Goal: Task Accomplishment & Management: Manage account settings

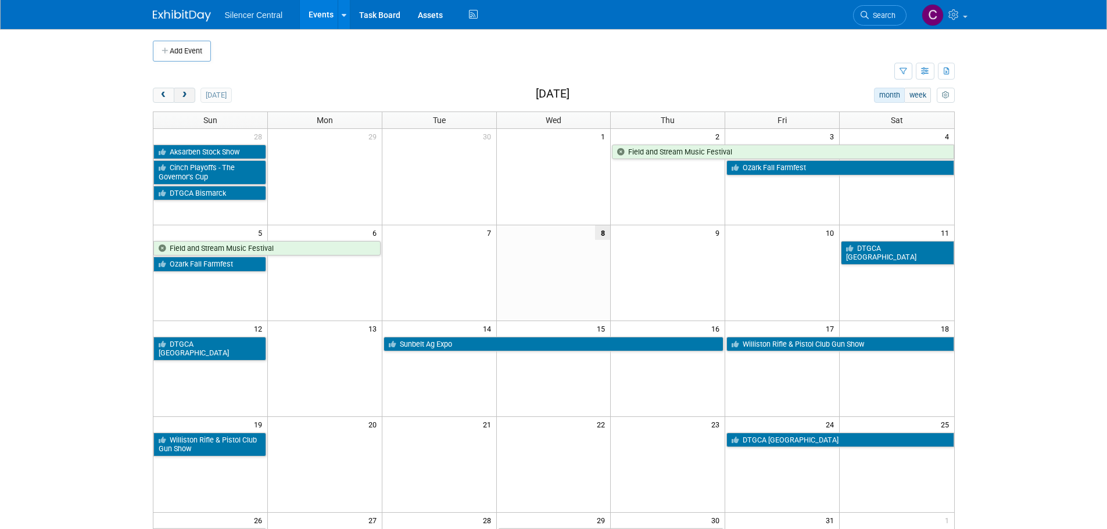
click at [191, 98] on button "next" at bounding box center [185, 95] width 22 height 15
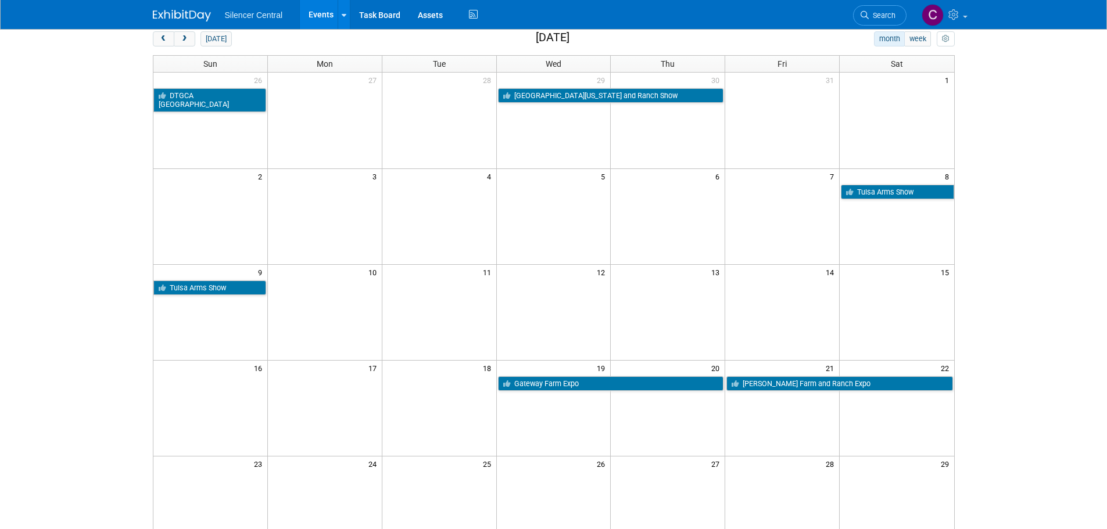
scroll to position [58, 0]
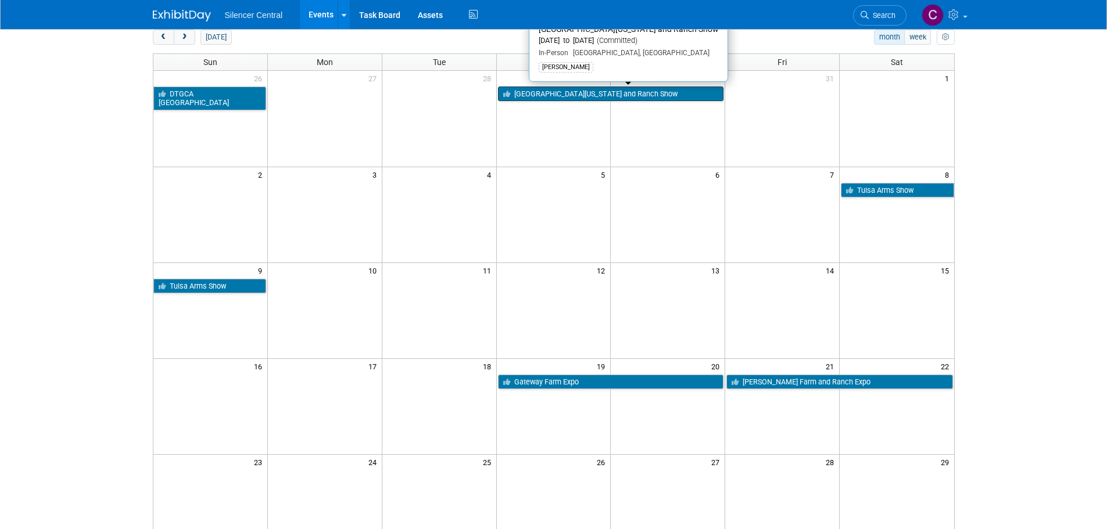
click at [596, 91] on link "[GEOGRAPHIC_DATA][US_STATE] and Ranch Show" at bounding box center [611, 94] width 226 height 15
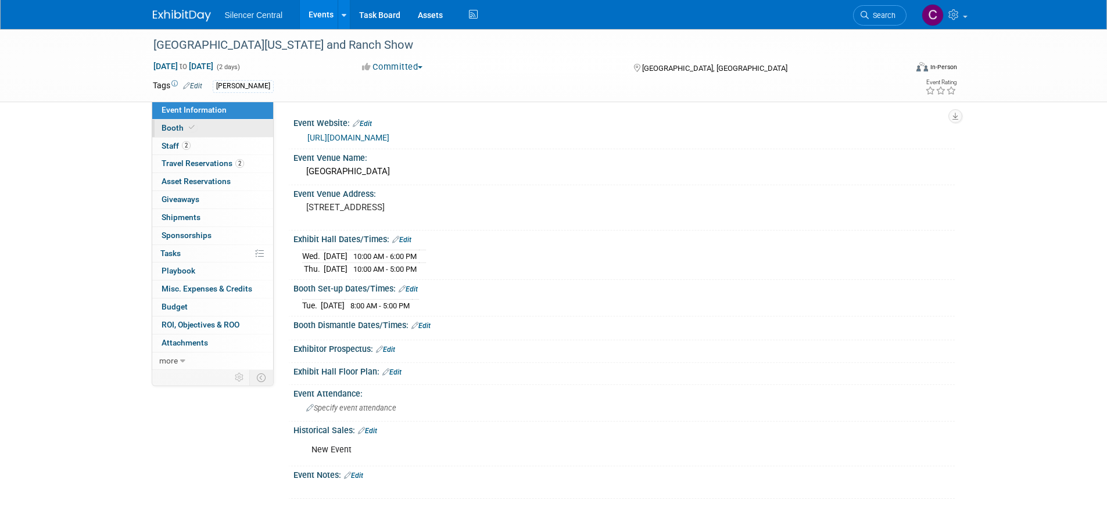
click at [177, 127] on span "Booth" at bounding box center [179, 127] width 35 height 9
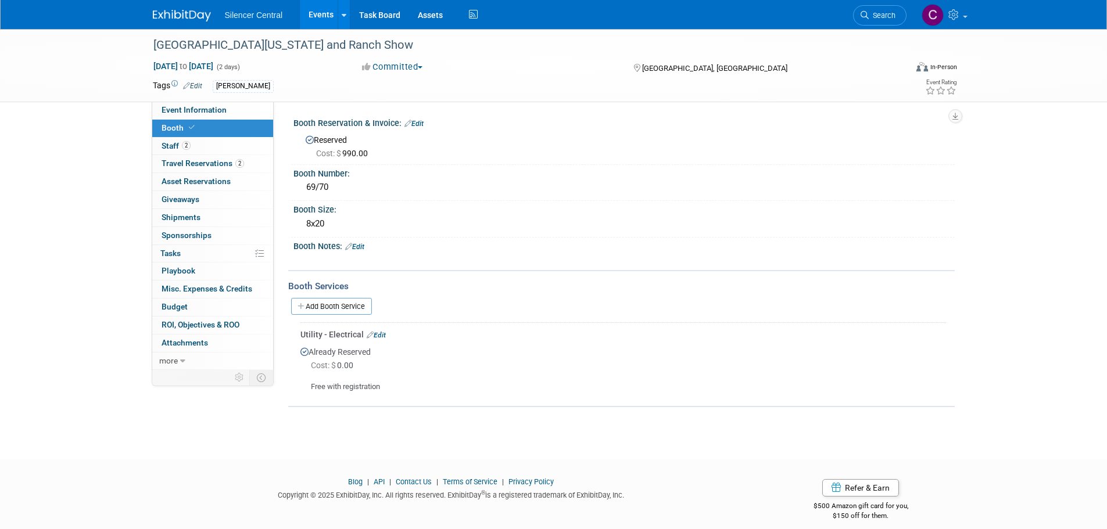
click at [181, 3] on div at bounding box center [189, 11] width 72 height 22
click at [184, 15] on img at bounding box center [182, 16] width 58 height 12
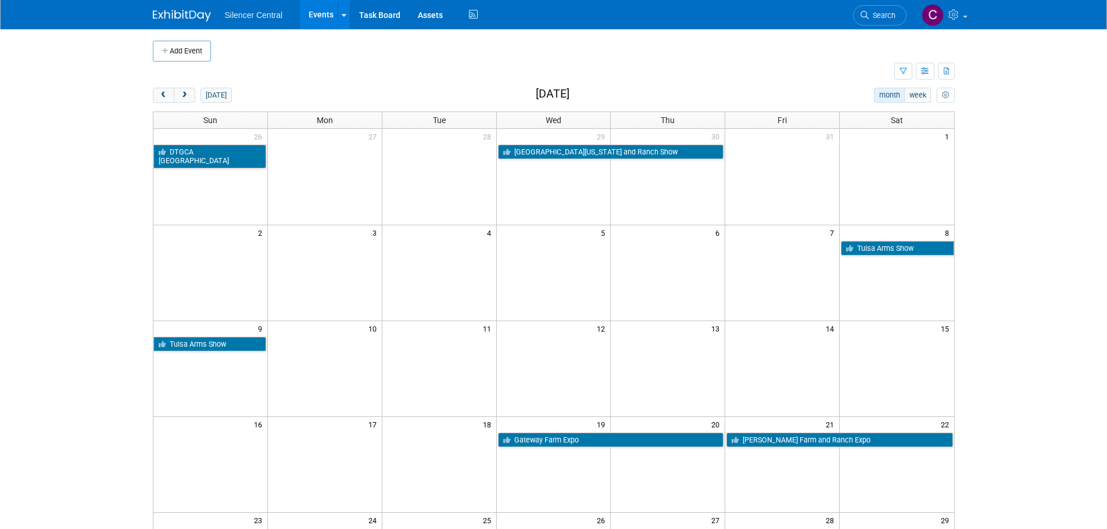
click at [802, 445] on link "McCook Farm and Ranch Expo" at bounding box center [839, 440] width 226 height 15
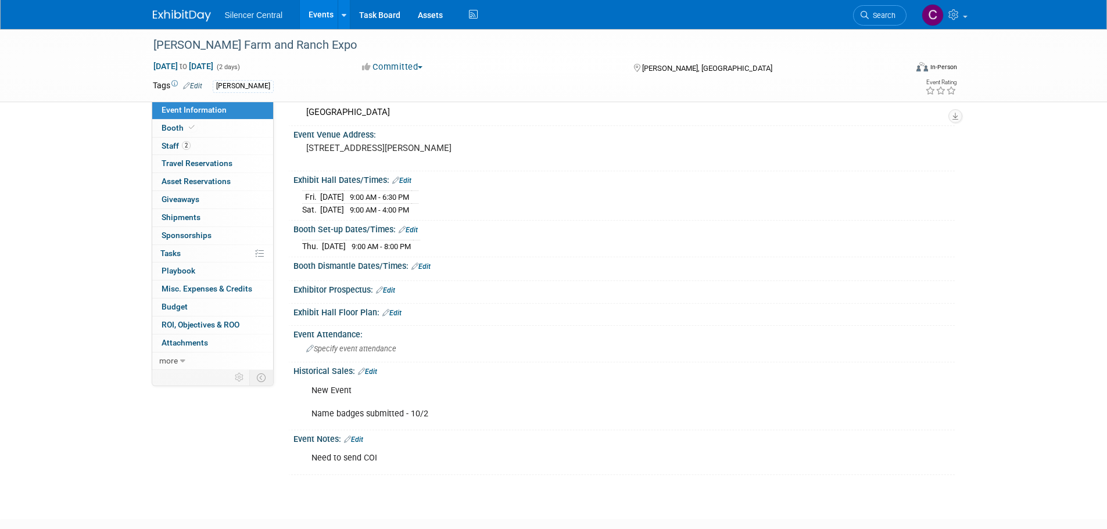
scroll to position [129, 0]
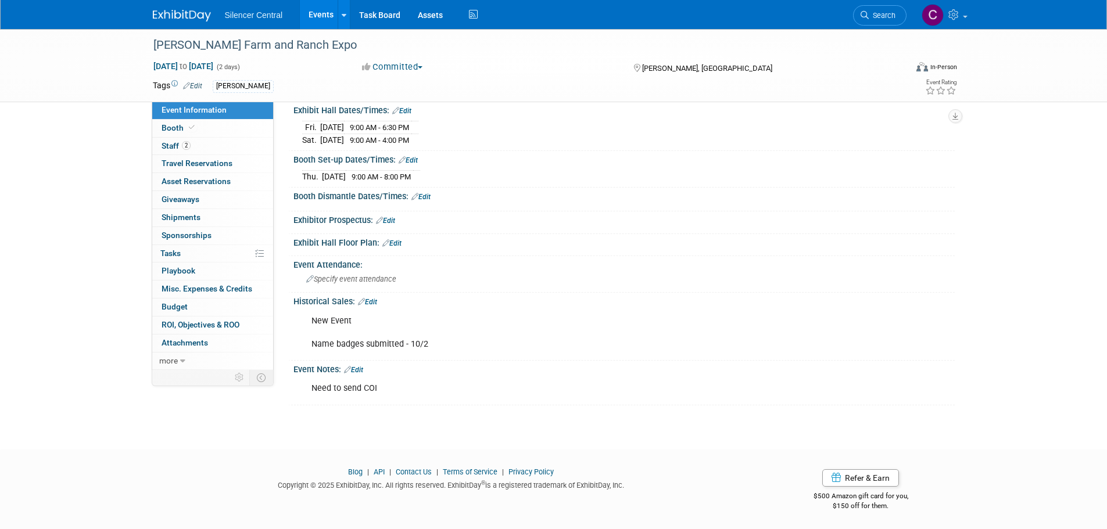
click at [360, 369] on link "Edit" at bounding box center [353, 370] width 19 height 8
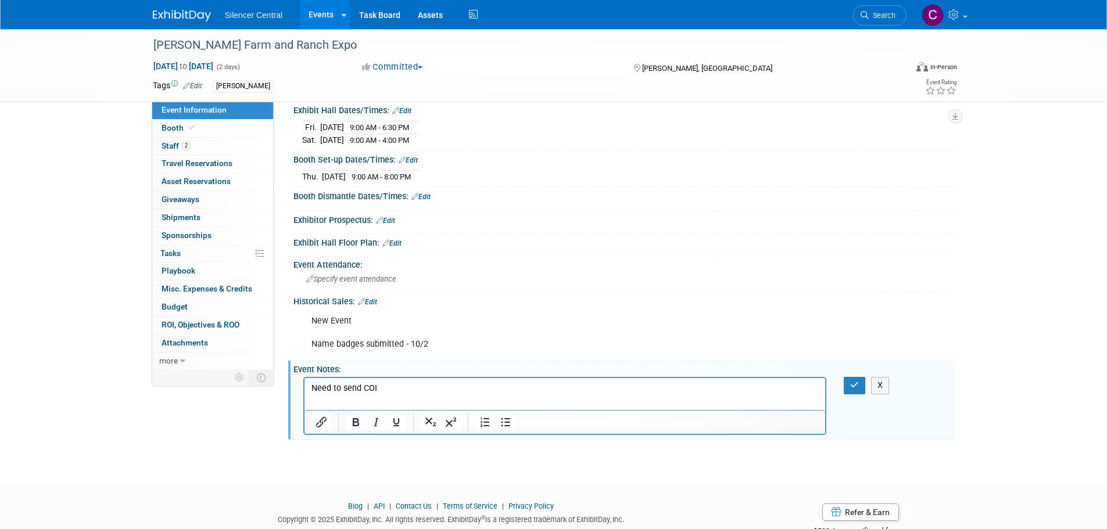
scroll to position [0, 0]
drag, startPoint x: 391, startPoint y: 392, endPoint x: 139, endPoint y: 392, distance: 251.6
click at [304, 392] on html "Need to send COI" at bounding box center [564, 386] width 521 height 16
click at [463, 391] on p "COI requested 10/8 - send to" at bounding box center [565, 389] width 508 height 12
click at [852, 379] on button "button" at bounding box center [855, 385] width 22 height 17
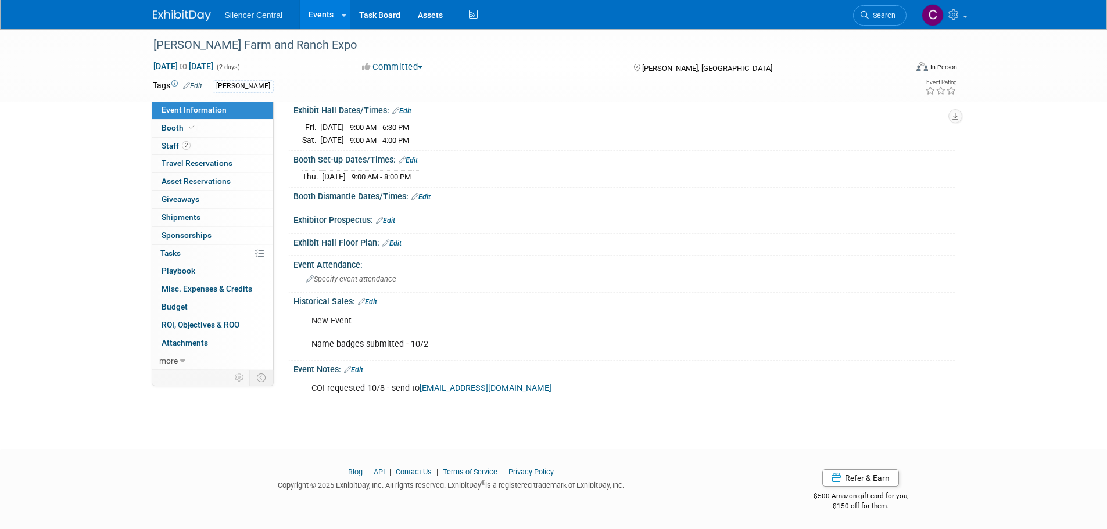
click at [192, 12] on img at bounding box center [182, 16] width 58 height 12
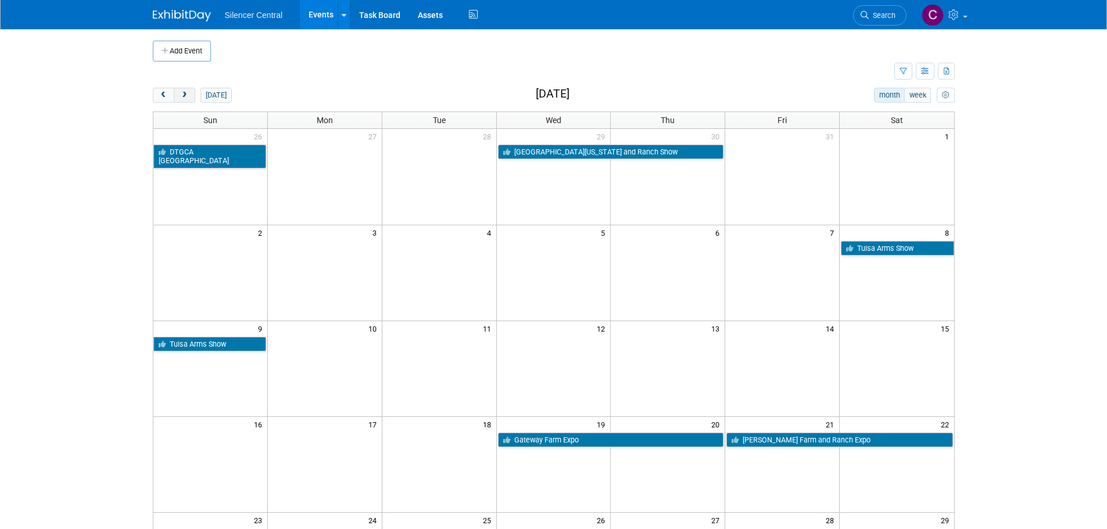
click at [186, 101] on button "next" at bounding box center [185, 95] width 22 height 15
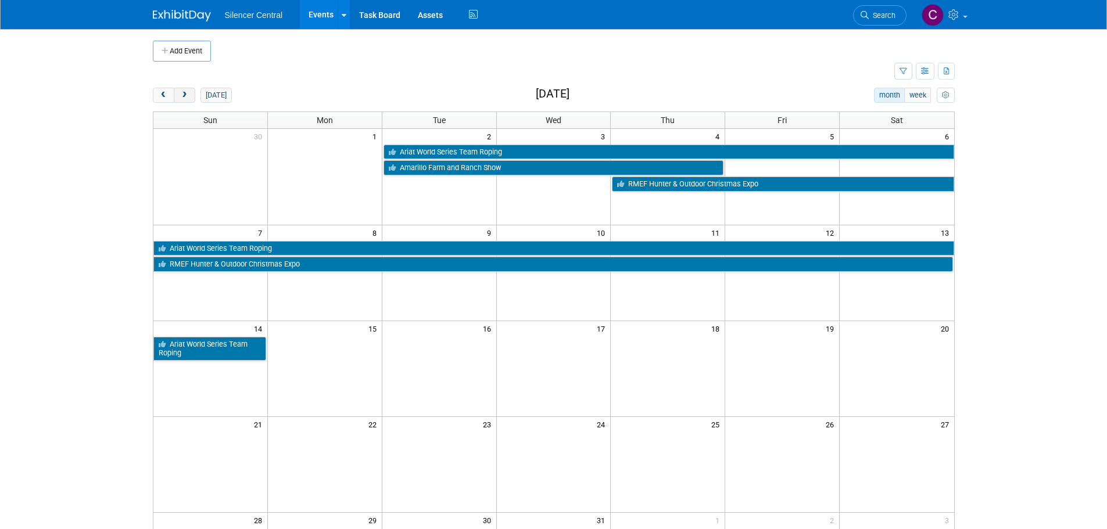
click at [186, 100] on button "next" at bounding box center [185, 95] width 22 height 15
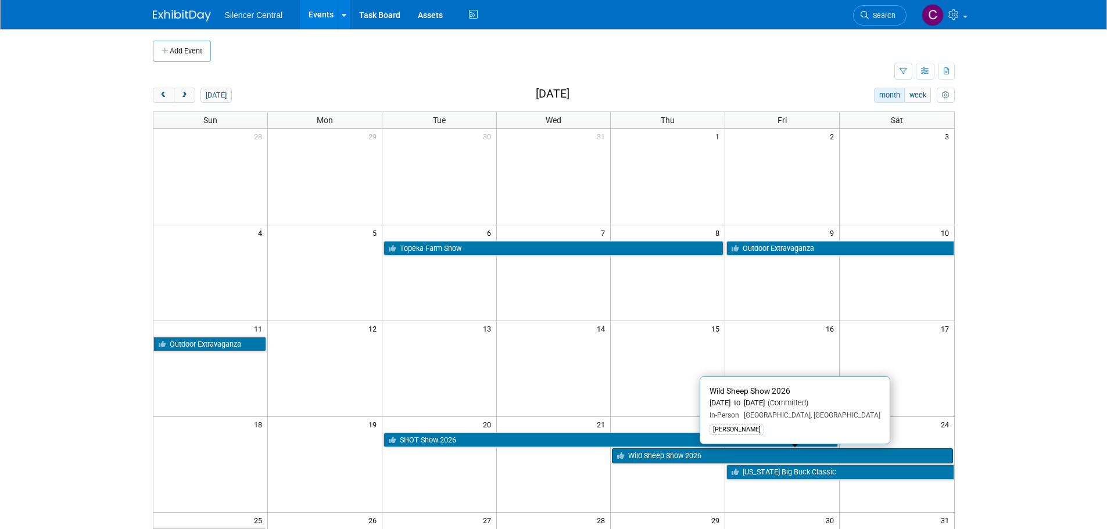
click at [676, 461] on link "Wild Sheep Show 2026" at bounding box center [782, 456] width 341 height 15
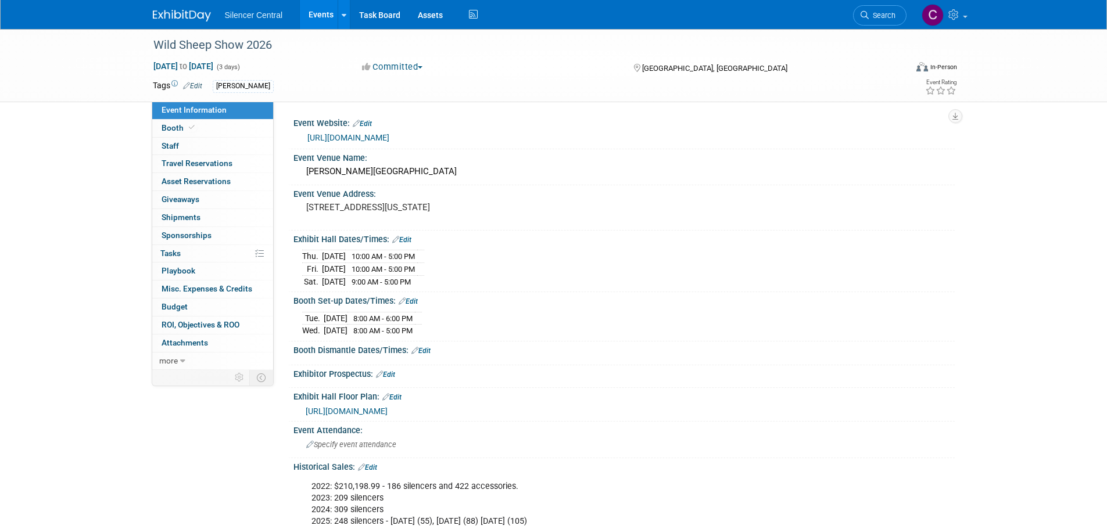
click at [395, 393] on link "Edit" at bounding box center [391, 397] width 19 height 8
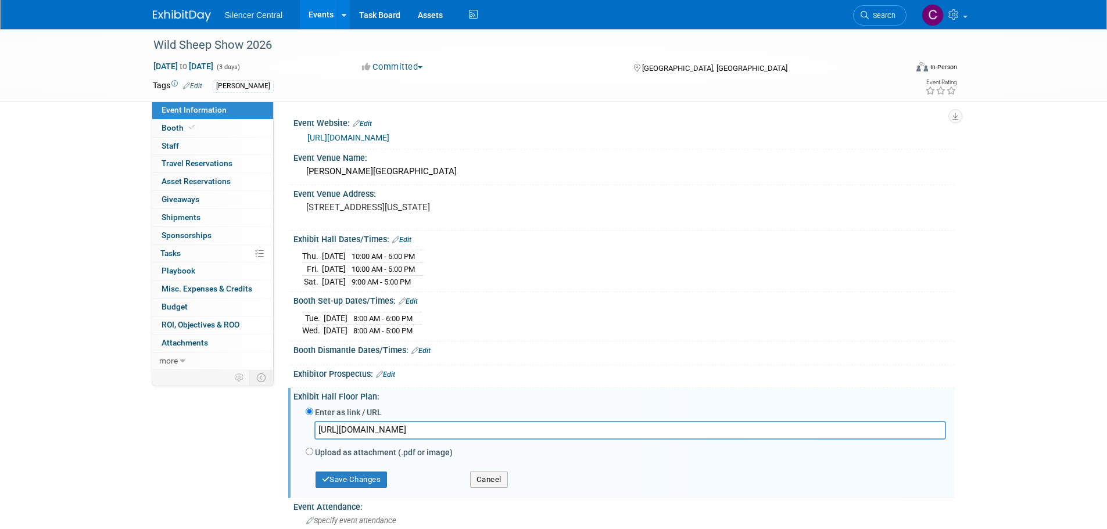
drag, startPoint x: 687, startPoint y: 428, endPoint x: 30, endPoint y: 450, distance: 657.0
click at [35, 450] on div "Wild Sheep Show 2026 [DATE] to [DATE] (3 days) [DATE] to [DATE] Committed Commi…" at bounding box center [553, 402] width 1107 height 747
click at [362, 429] on input "text" at bounding box center [630, 430] width 632 height 18
paste input "[URL][DOMAIN_NAME]"
type input "[URL][DOMAIN_NAME]"
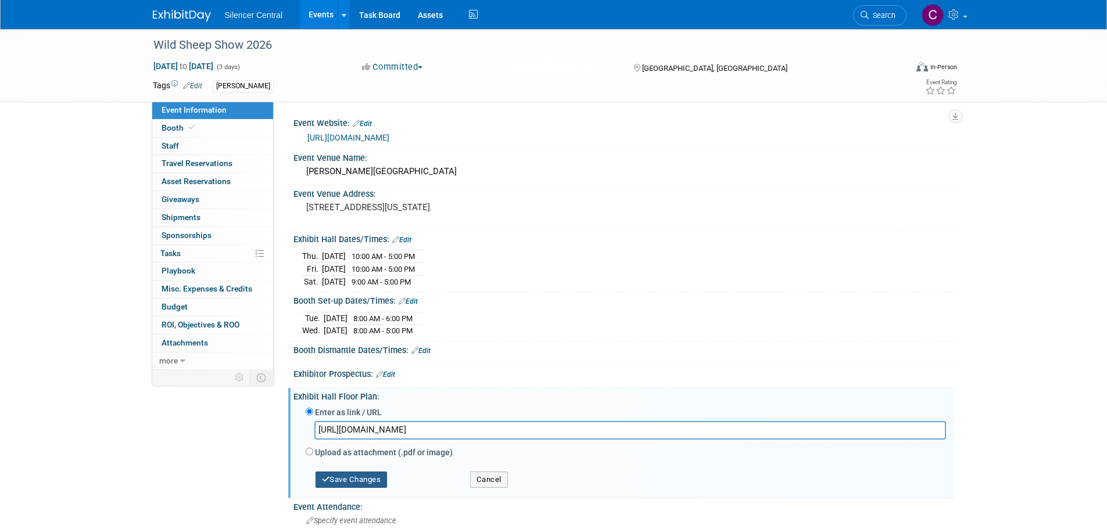
click at [353, 478] on button "Save Changes" at bounding box center [352, 480] width 72 height 16
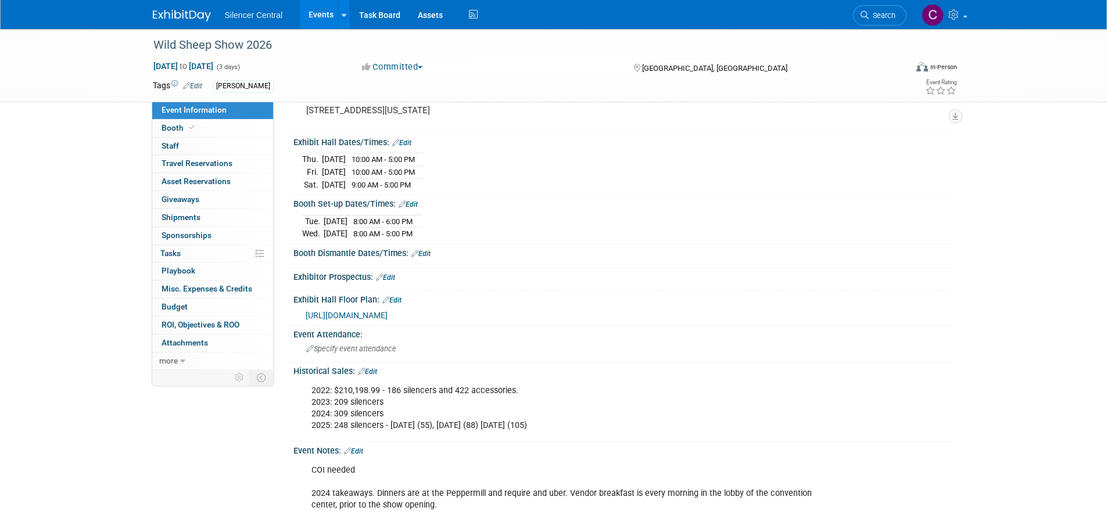
scroll to position [39, 0]
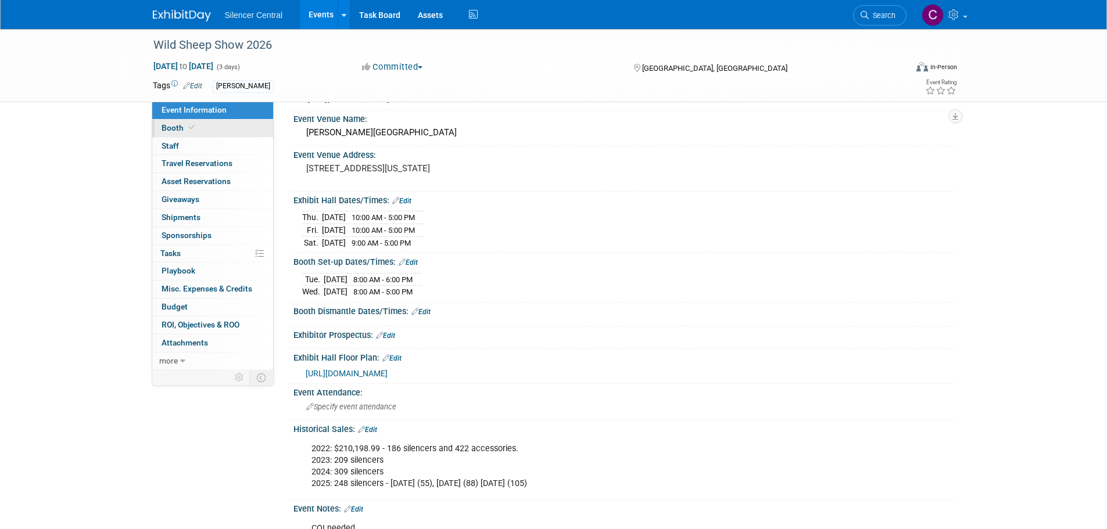
click at [209, 134] on link "Booth" at bounding box center [212, 128] width 121 height 17
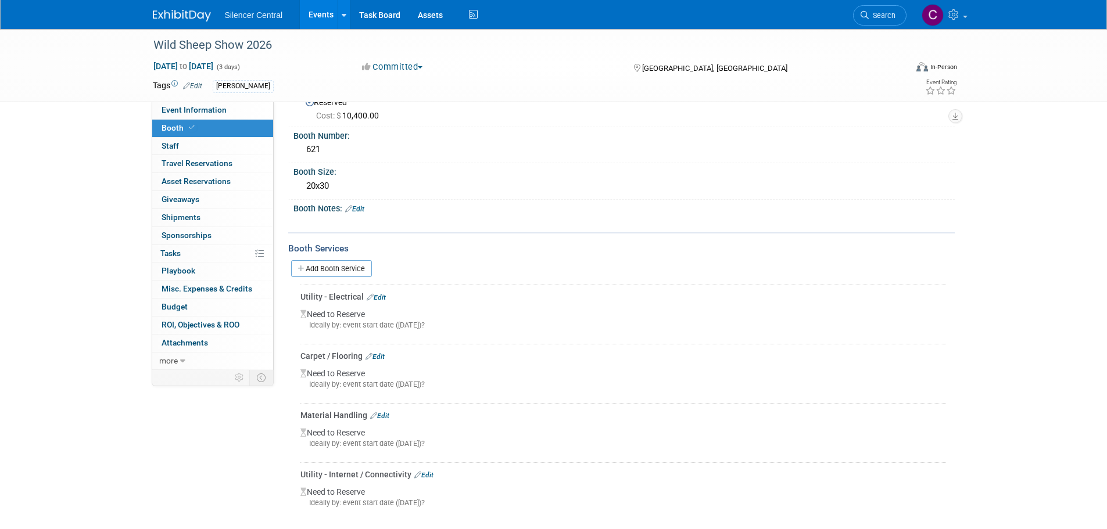
scroll to position [58, 0]
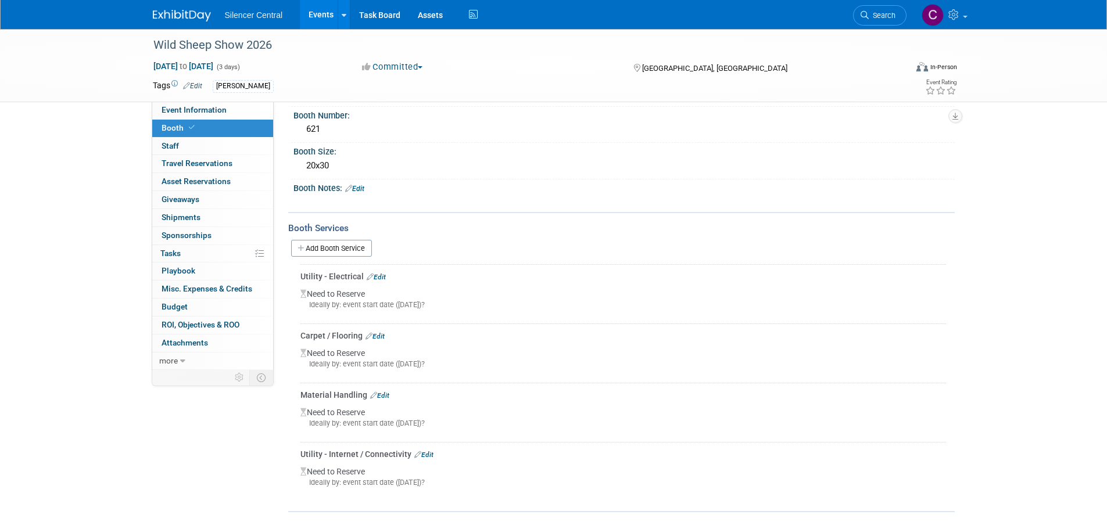
click at [1013, 271] on div "Wild Sheep Show 2026 [DATE] to [DATE] (3 days) [DATE] to [DATE] Committed Commi…" at bounding box center [553, 253] width 1107 height 565
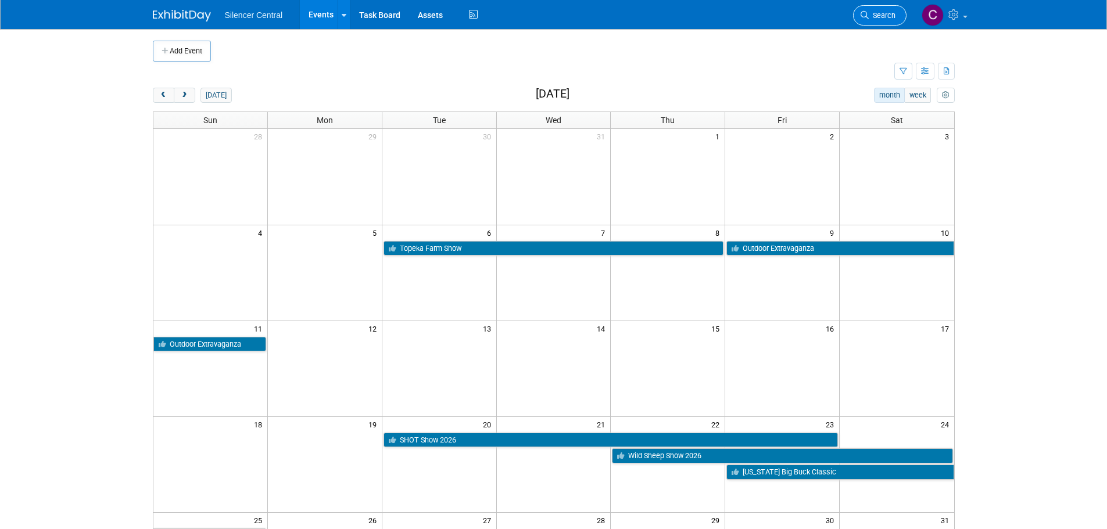
click at [865, 21] on link "Search" at bounding box center [879, 15] width 53 height 20
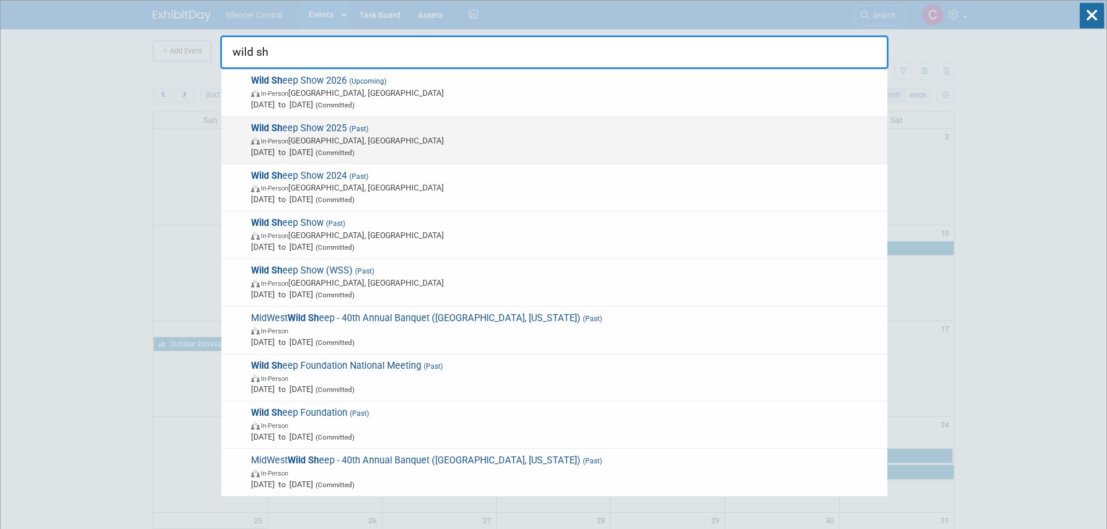
type input "wild sh"
click at [493, 144] on span "In-Person [GEOGRAPHIC_DATA], [GEOGRAPHIC_DATA]" at bounding box center [566, 141] width 631 height 12
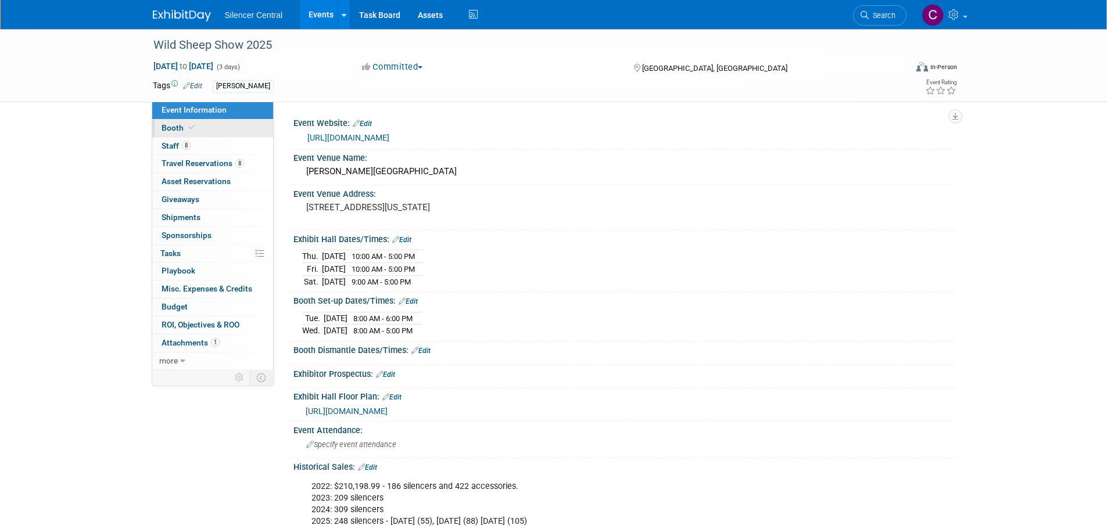
click at [173, 126] on span "Booth" at bounding box center [179, 127] width 35 height 9
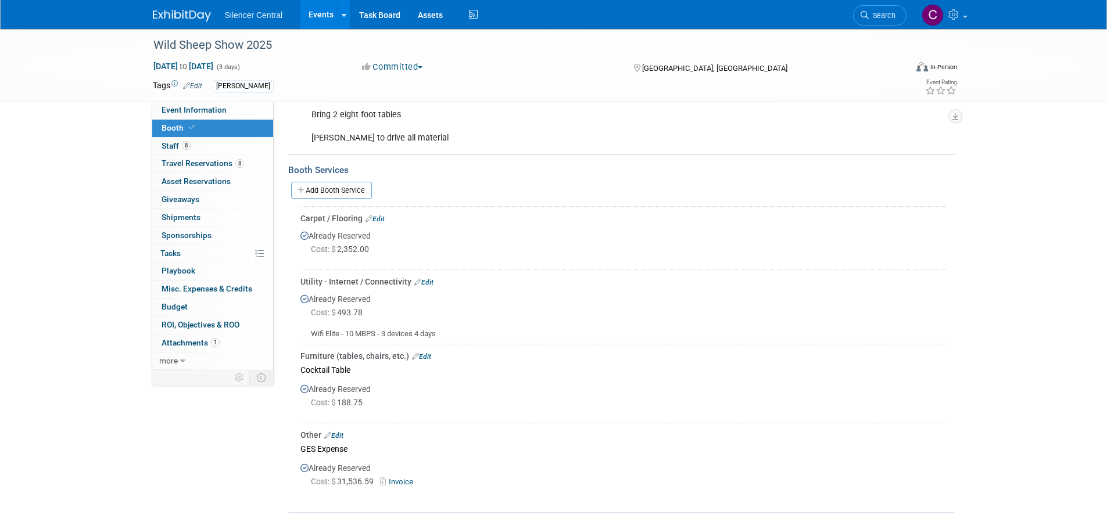
scroll to position [116, 0]
